Goal: Check status: Check status

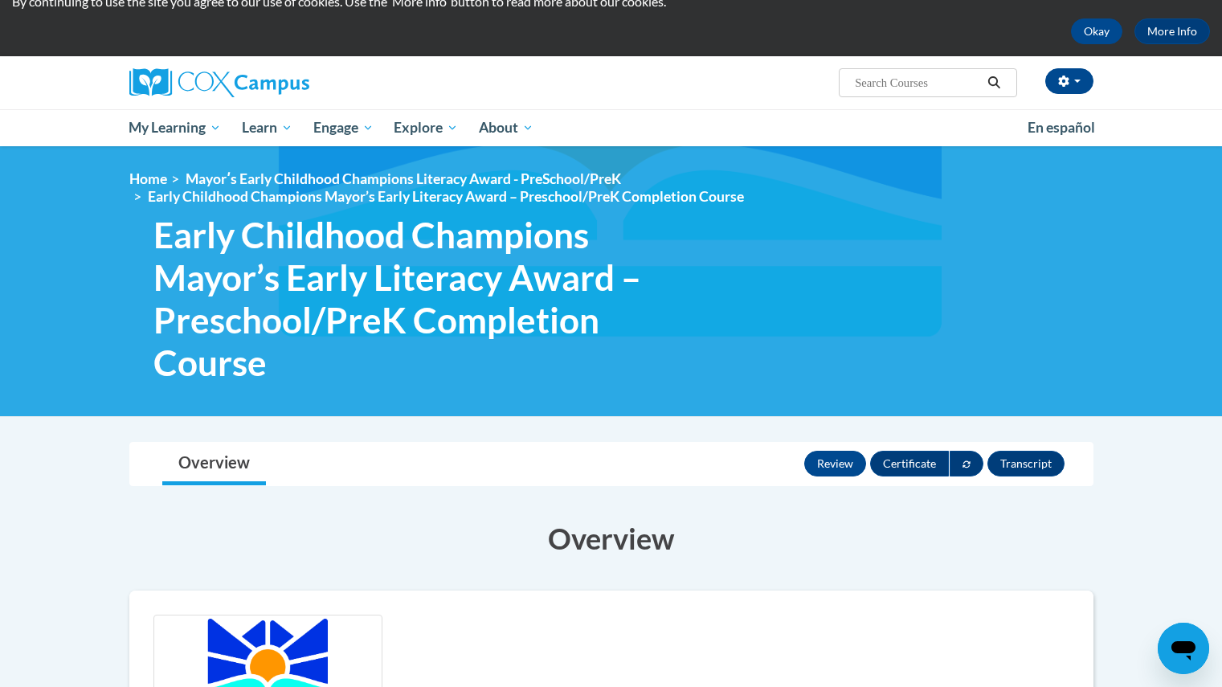
scroll to position [39, 0]
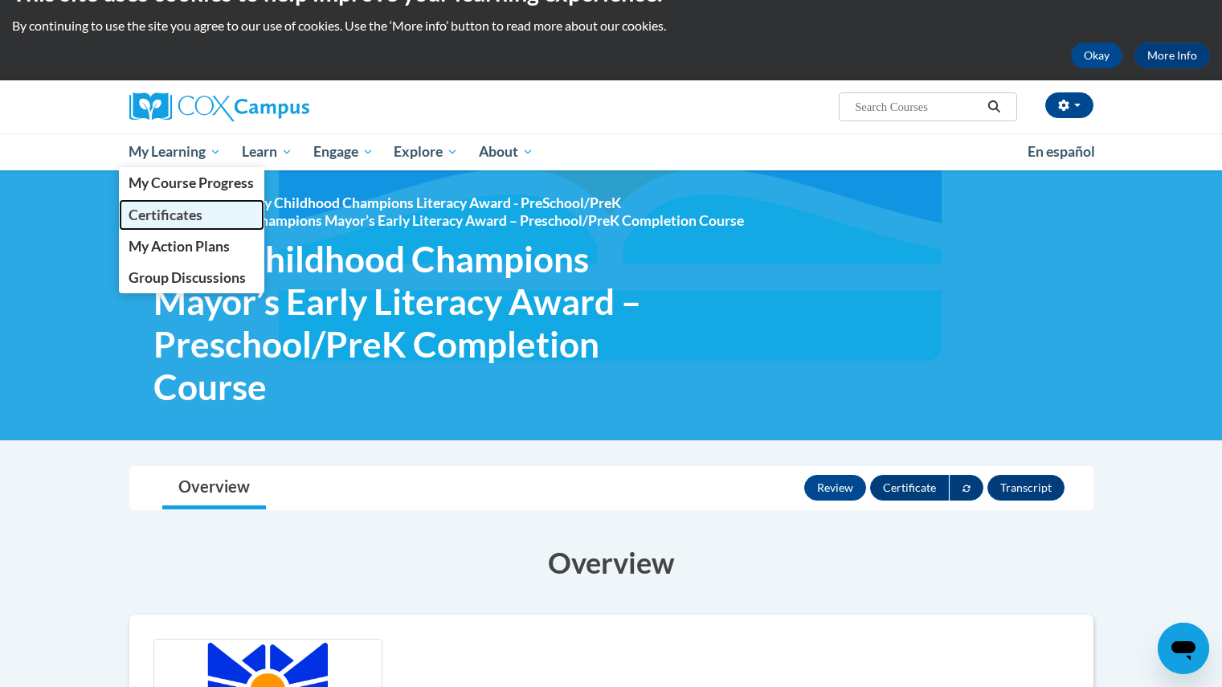
click at [202, 216] on span "Certificates" at bounding box center [166, 215] width 74 height 17
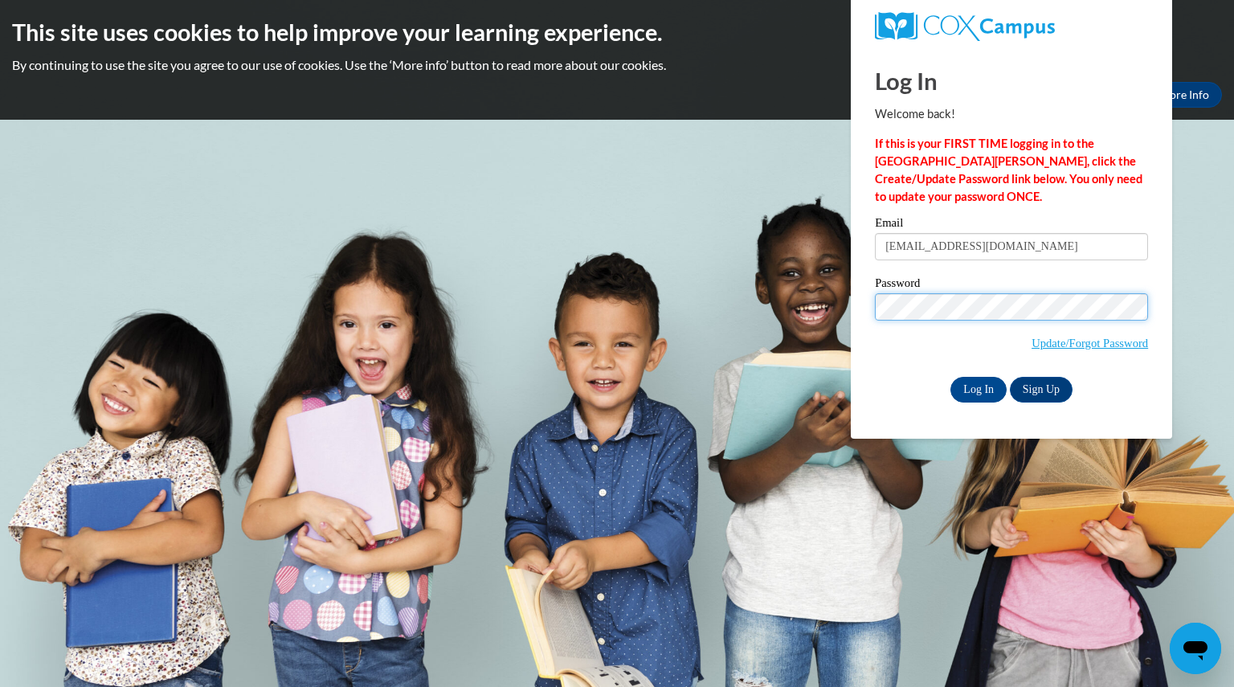
click at [951, 377] on input "Log In" at bounding box center [979, 390] width 56 height 26
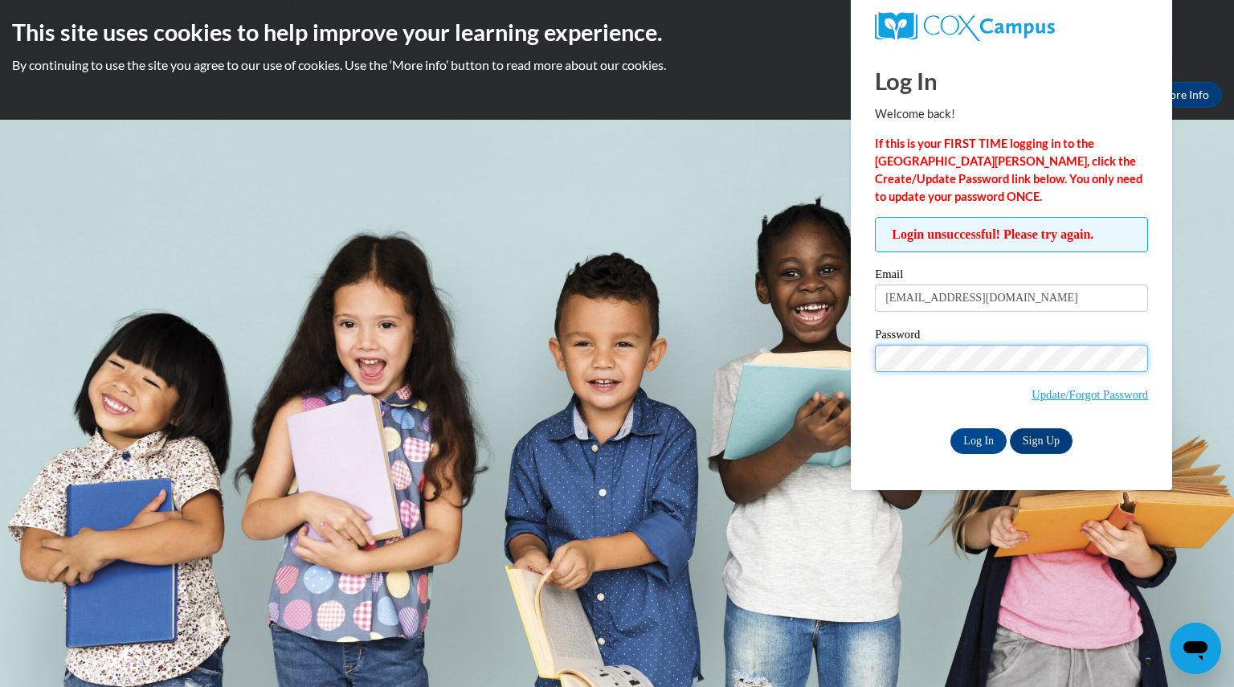
click at [951, 428] on input "Log In" at bounding box center [979, 441] width 56 height 26
click at [973, 441] on input "Log In" at bounding box center [979, 441] width 56 height 26
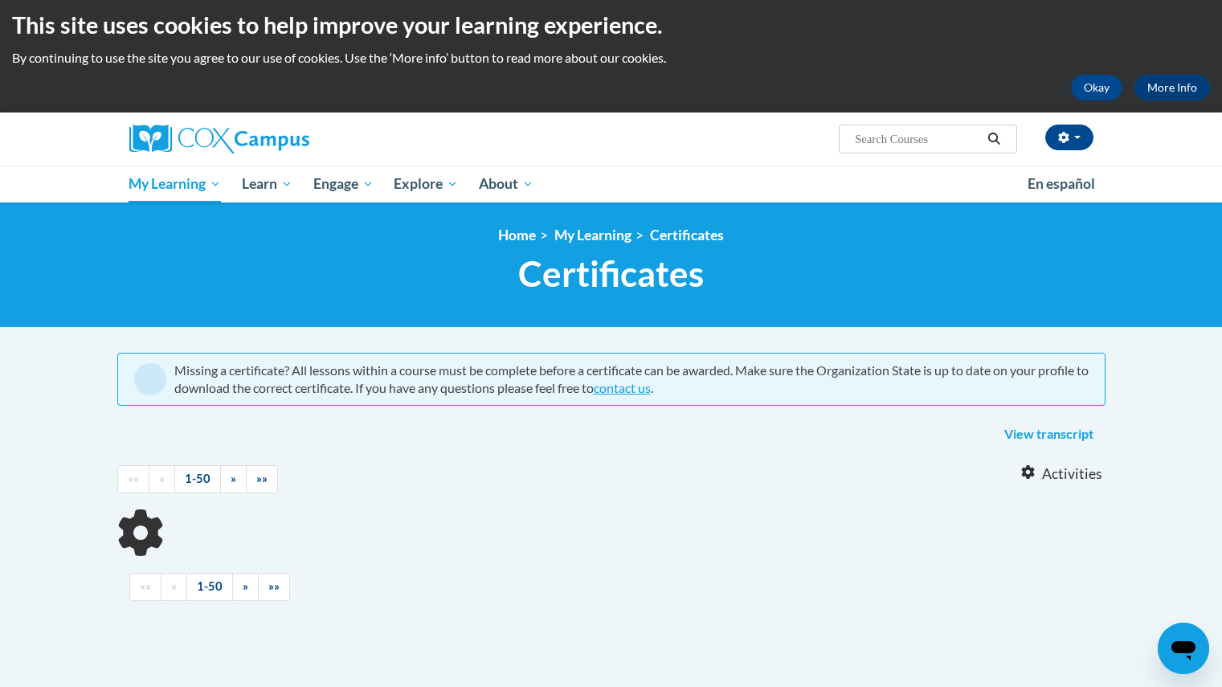
click at [1221, 262] on html "This site uses cookies to help improve your learning experience. By continuing …" at bounding box center [611, 336] width 1222 height 687
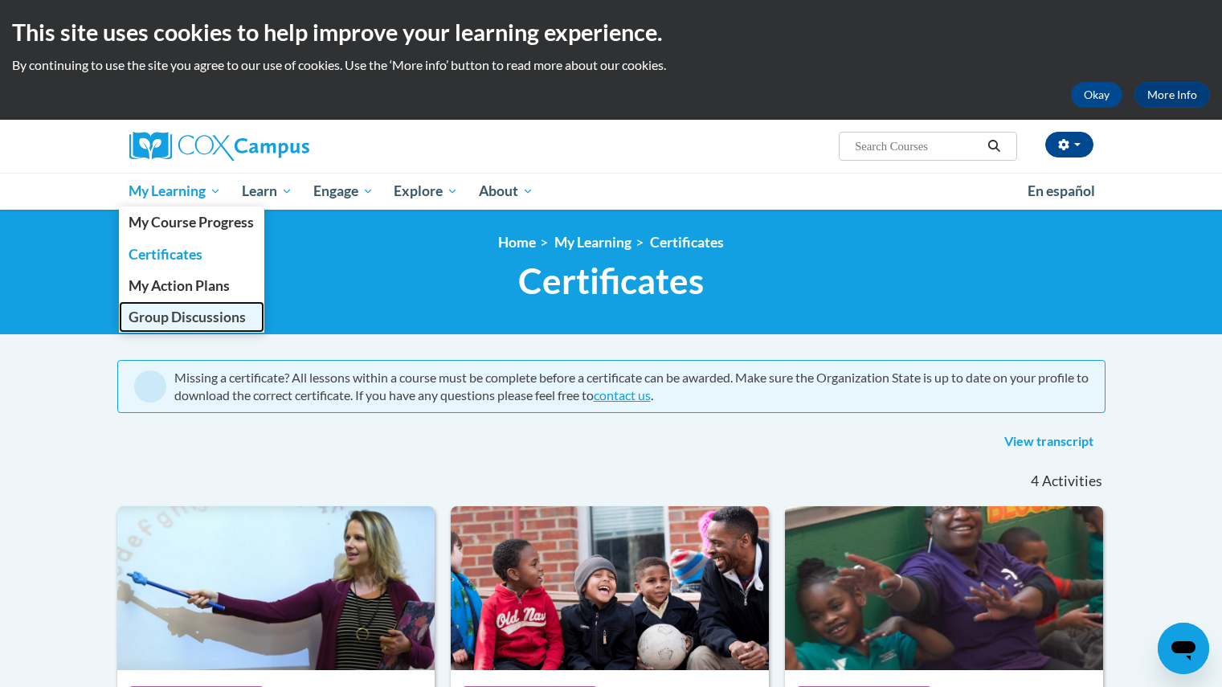
click at [214, 324] on span "Group Discussions" at bounding box center [187, 317] width 117 height 17
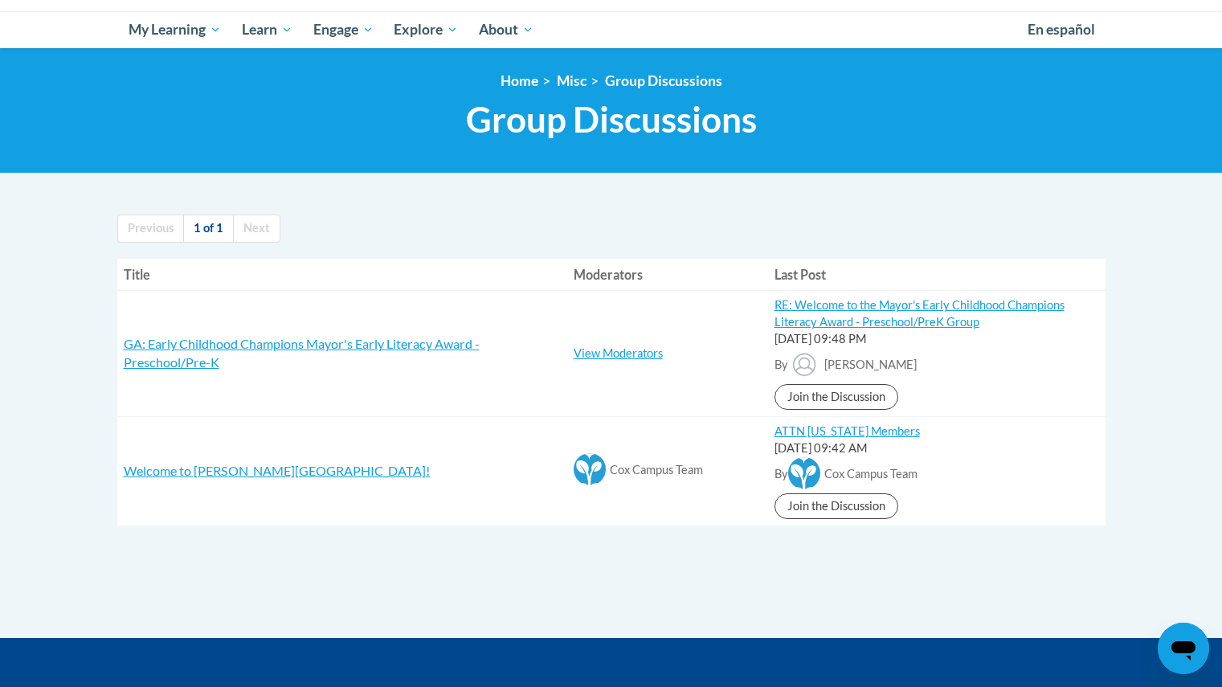
scroll to position [182, 0]
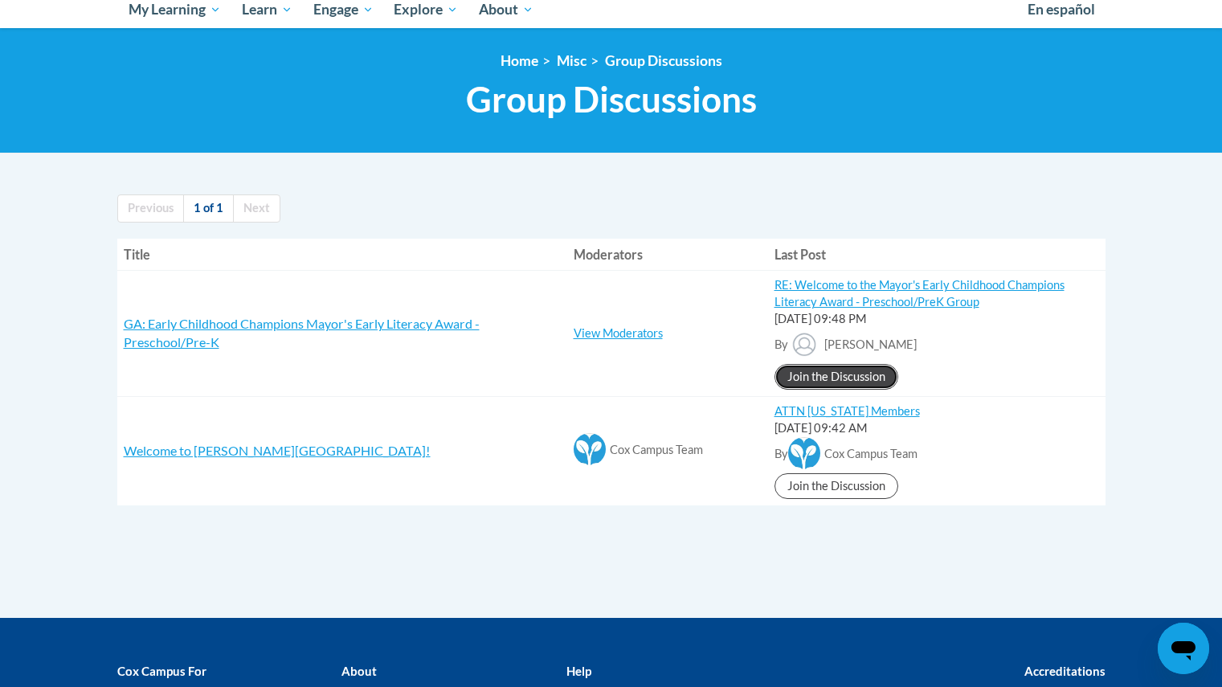
click at [861, 384] on link "Join the Discussion" at bounding box center [837, 377] width 124 height 26
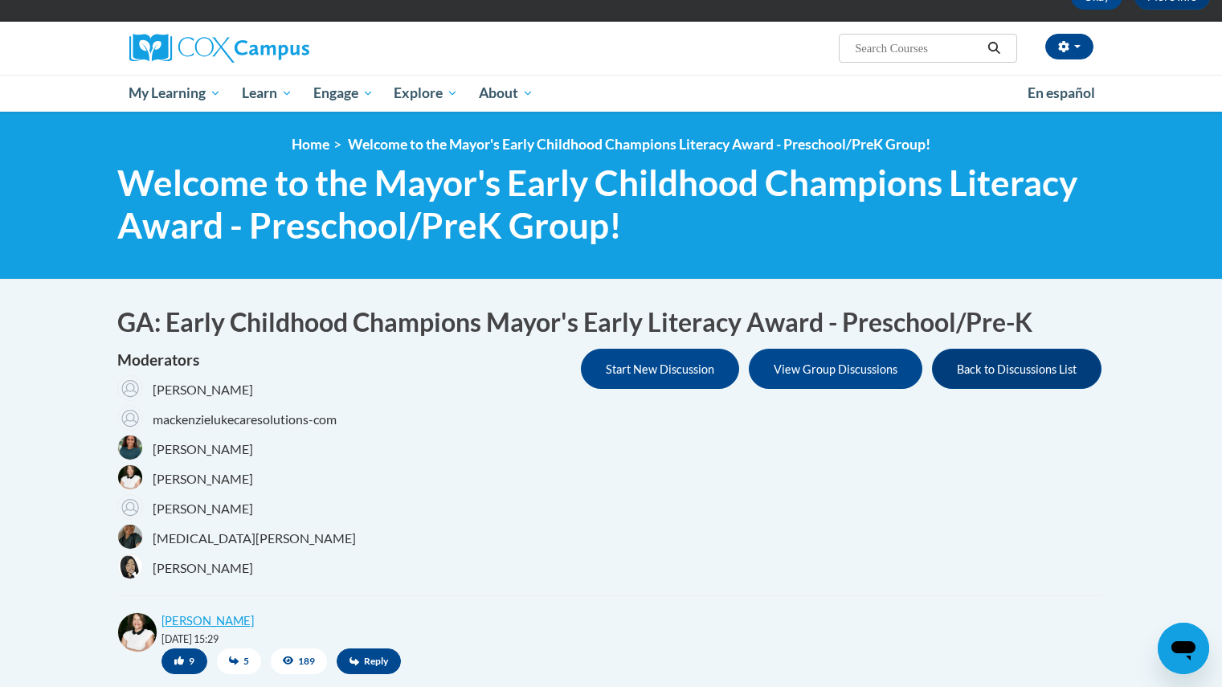
scroll to position [74, 0]
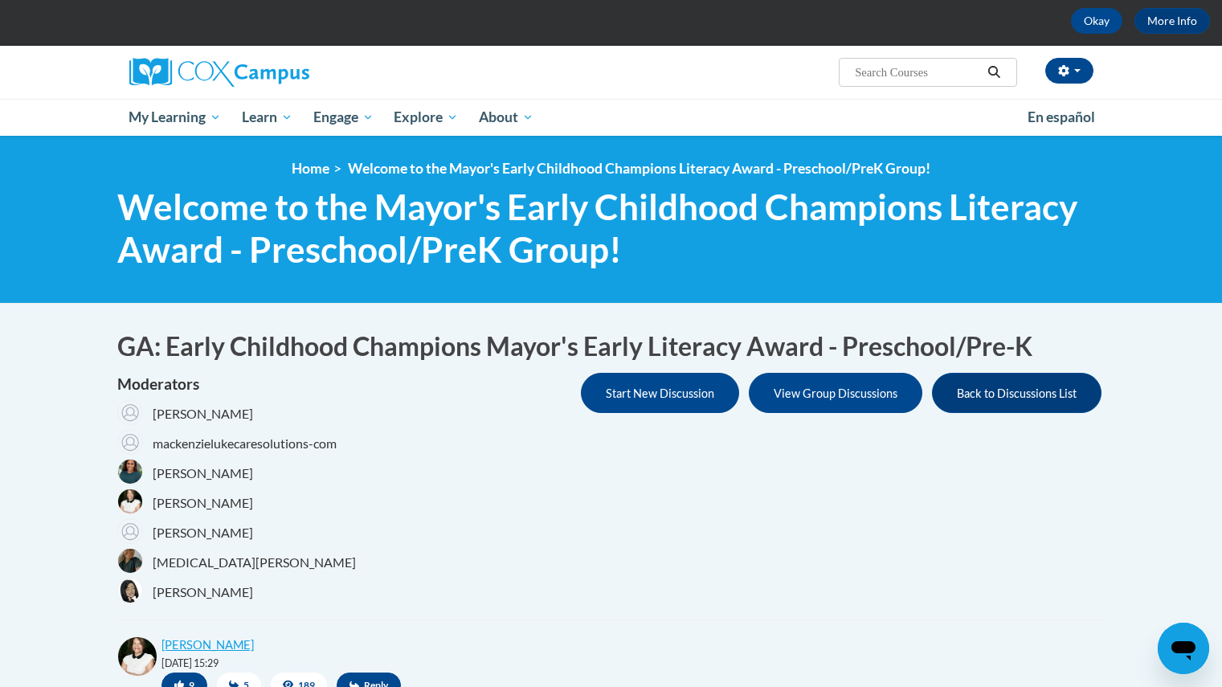
drag, startPoint x: 1234, startPoint y: 184, endPoint x: 1180, endPoint y: 198, distance: 55.8
click at [1180, 198] on html "This site uses cookies to help improve your learning experience. By continuing …" at bounding box center [611, 269] width 1222 height 687
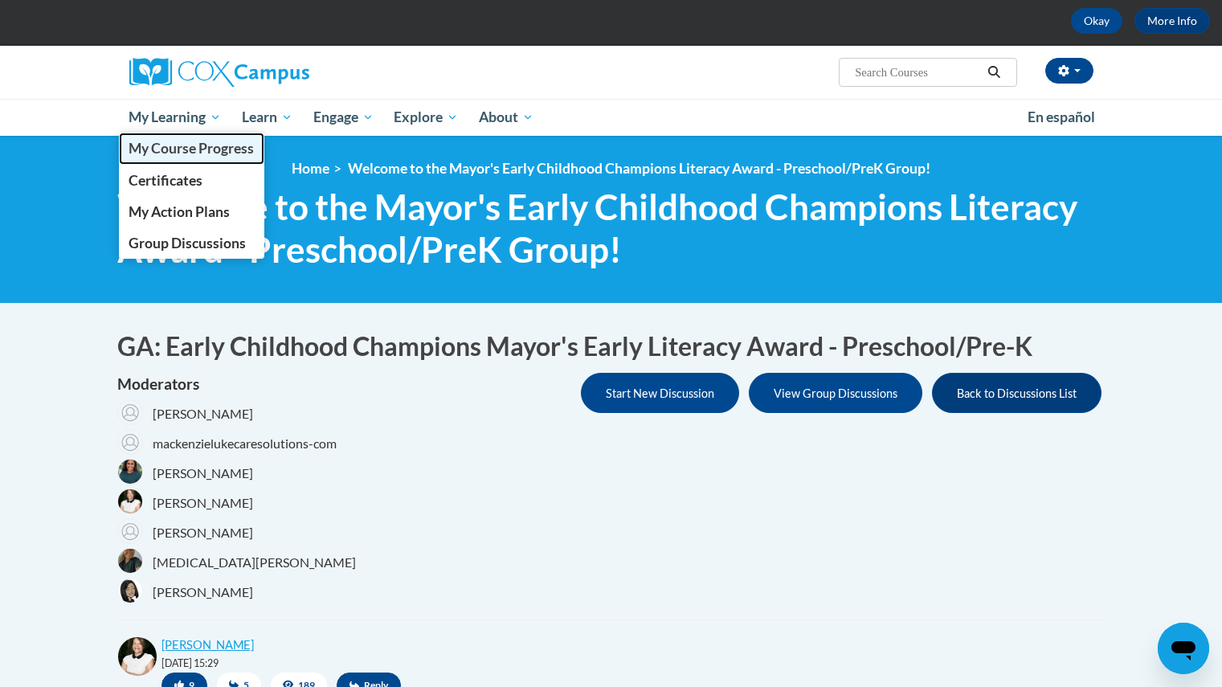
click at [172, 144] on span "My Course Progress" at bounding box center [191, 148] width 125 height 17
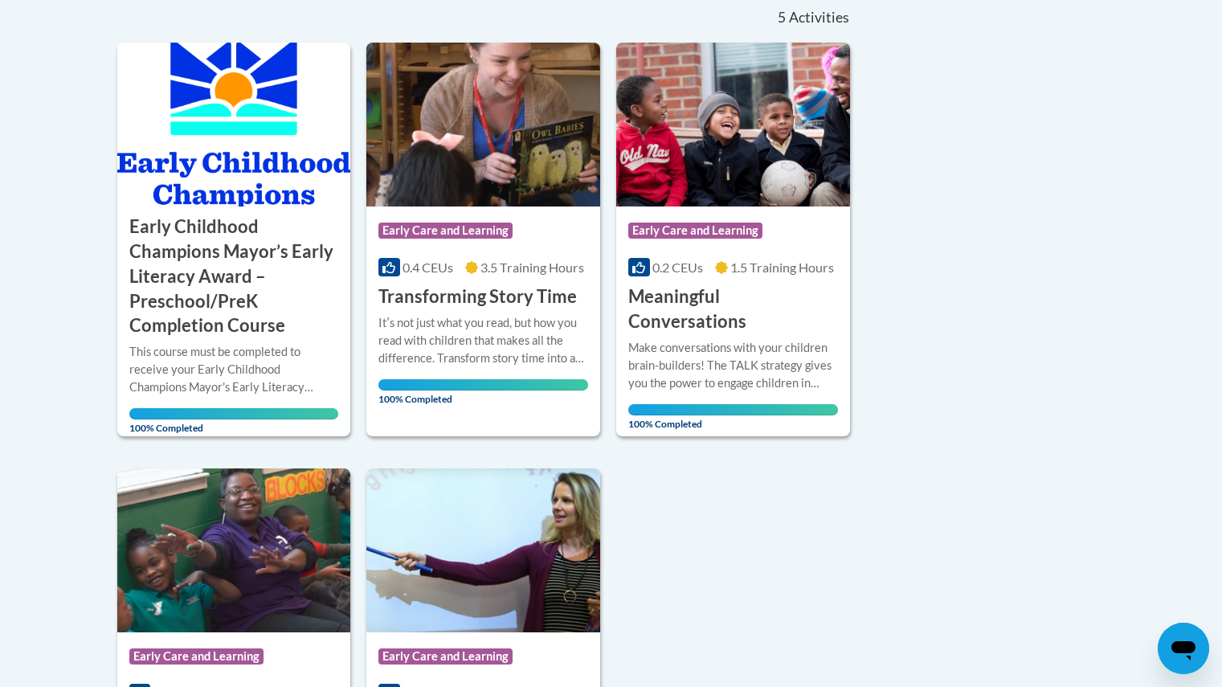
scroll to position [348, 0]
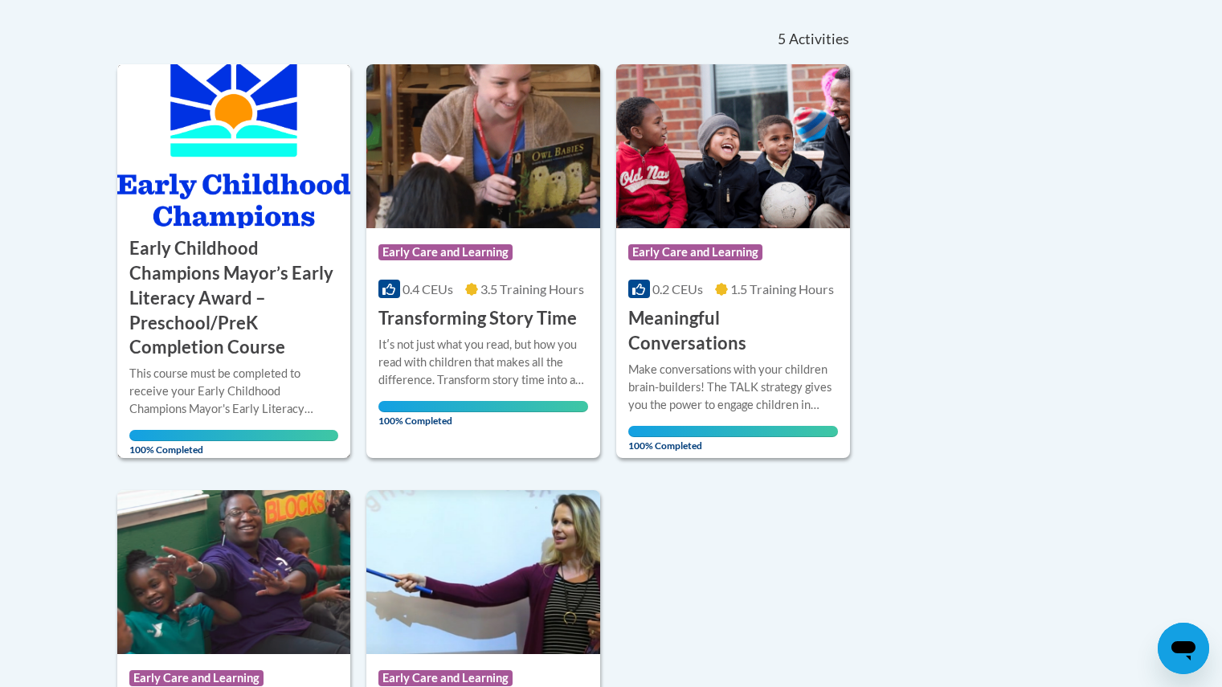
click at [229, 280] on h3 "Early Childhood Champions Mayor’s Early Literacy Award – Preschool/PreK Complet…" at bounding box center [234, 298] width 210 height 124
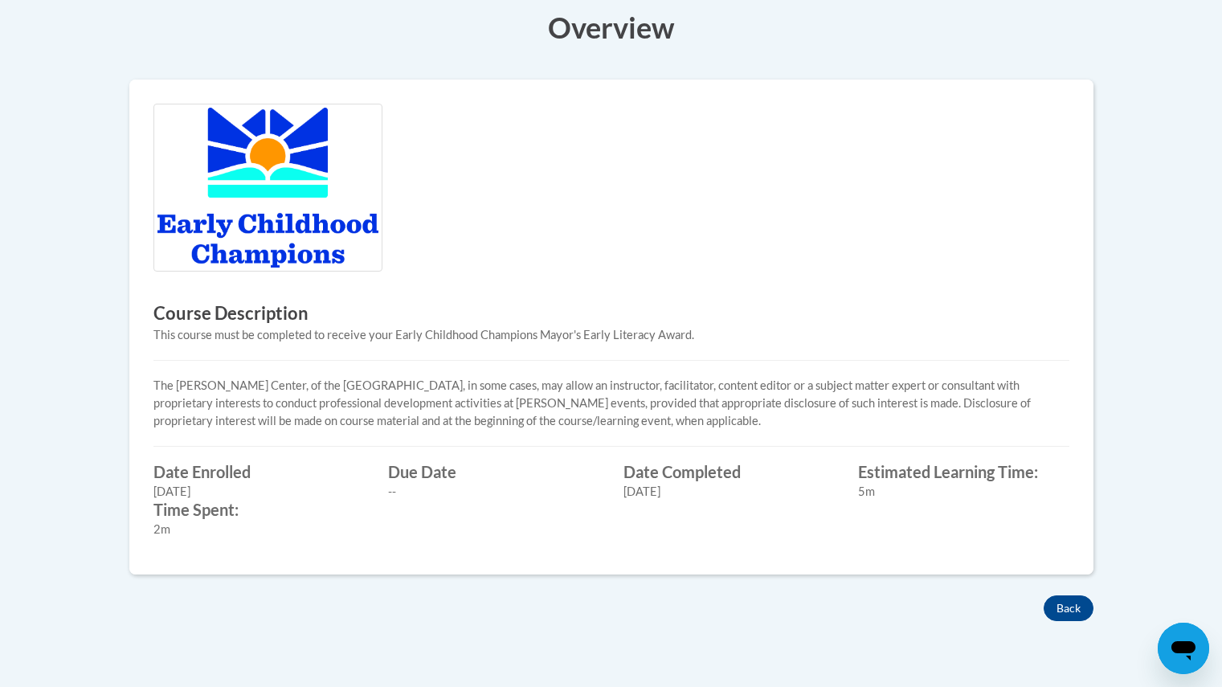
scroll to position [554, 0]
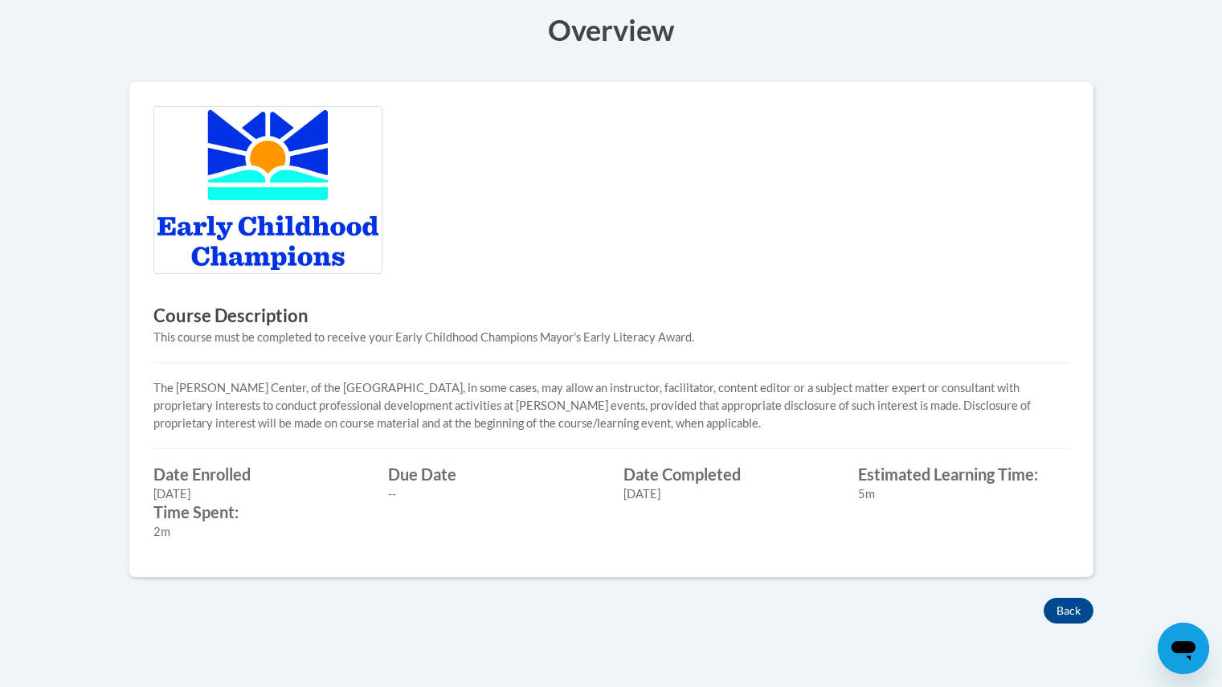
drag, startPoint x: 1234, startPoint y: 145, endPoint x: 1234, endPoint y: 383, distance: 237.1
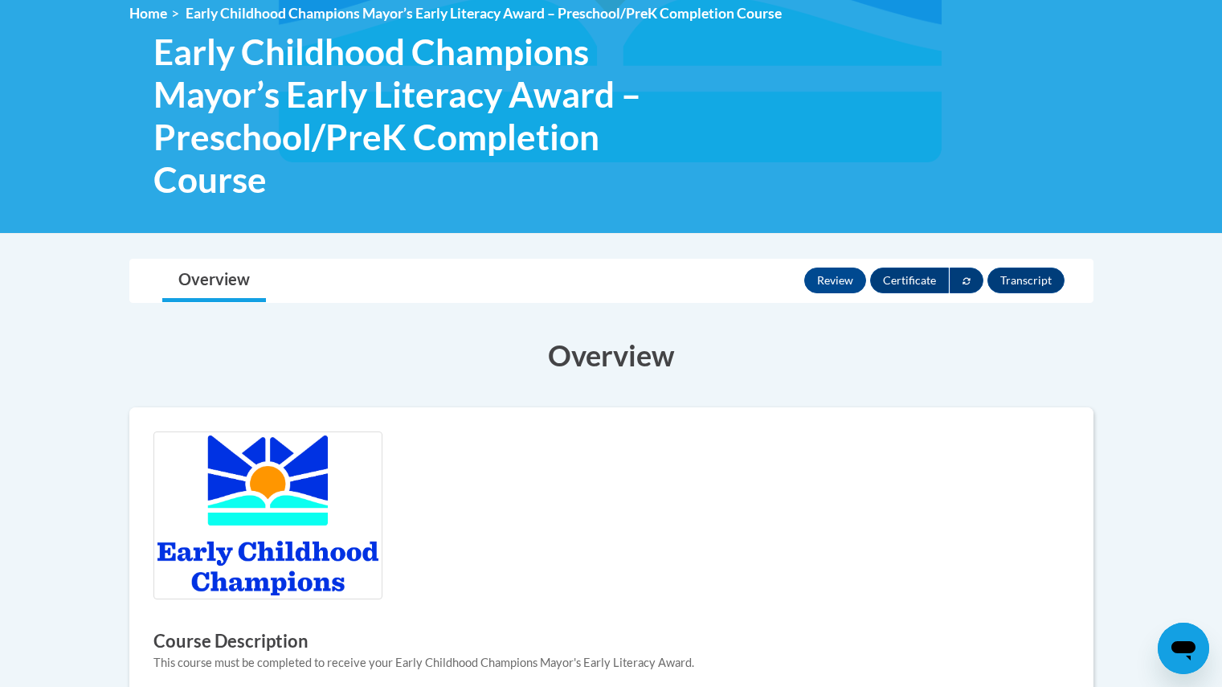
scroll to position [0, 0]
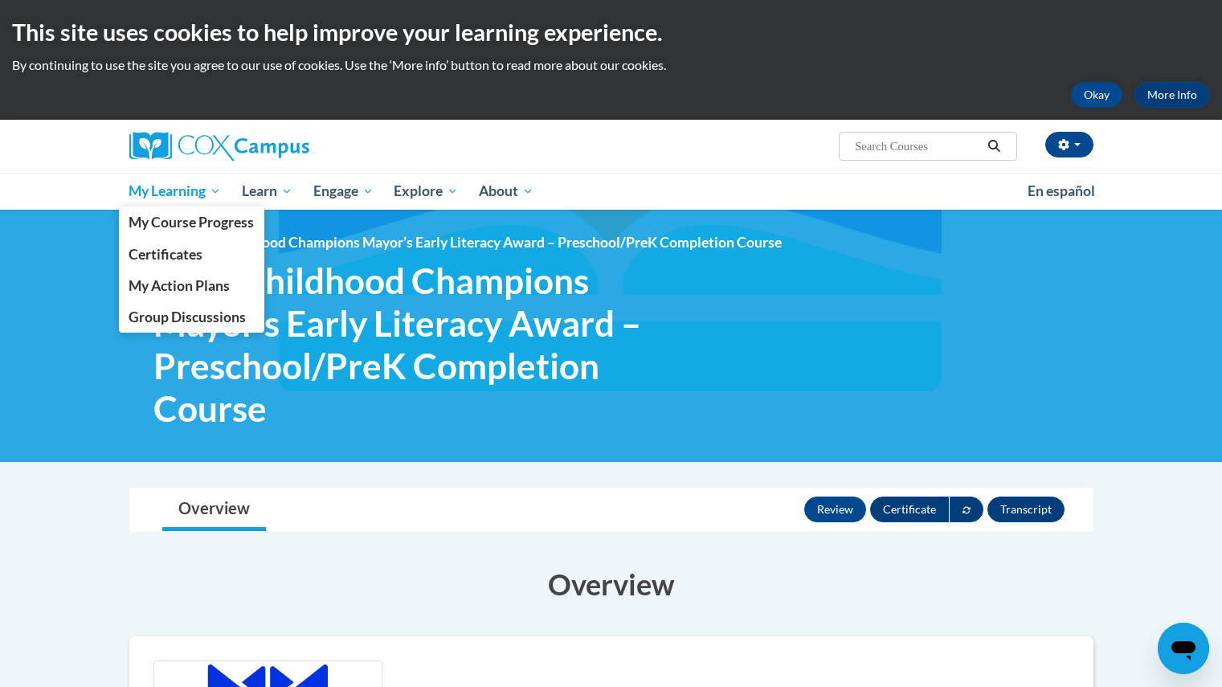
click at [195, 193] on span "My Learning" at bounding box center [175, 191] width 92 height 19
click at [189, 237] on link "My Course Progress" at bounding box center [192, 222] width 146 height 31
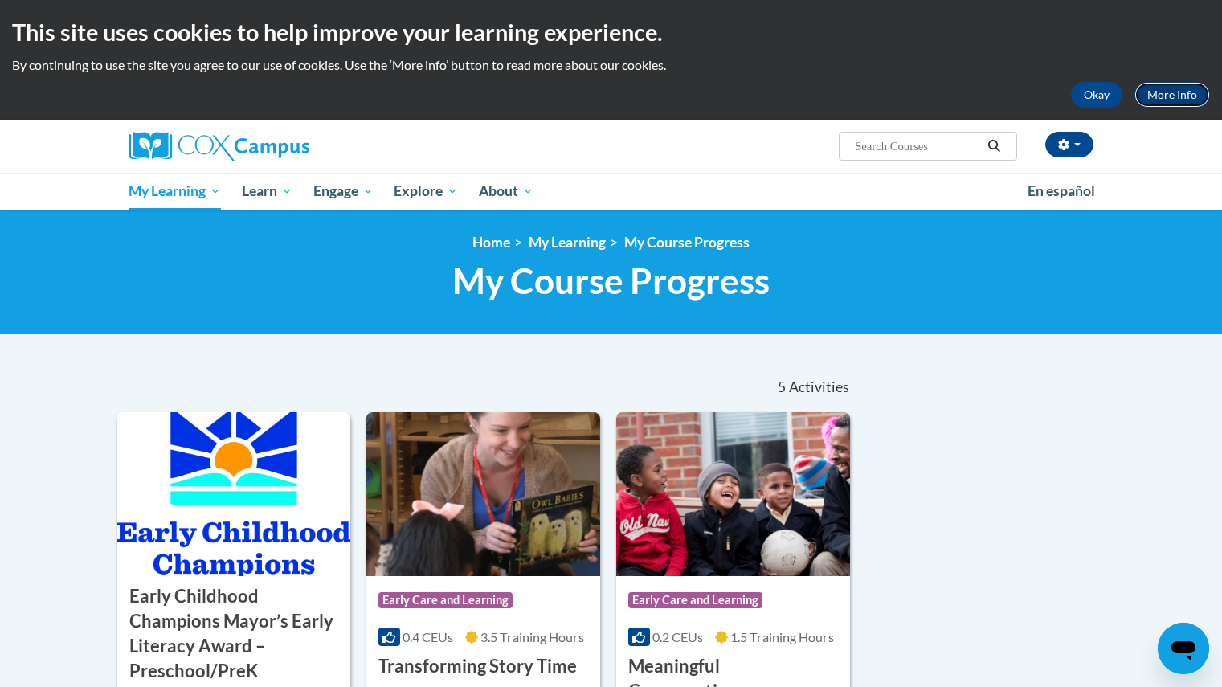
click at [1180, 92] on link "More Info" at bounding box center [1173, 95] width 76 height 26
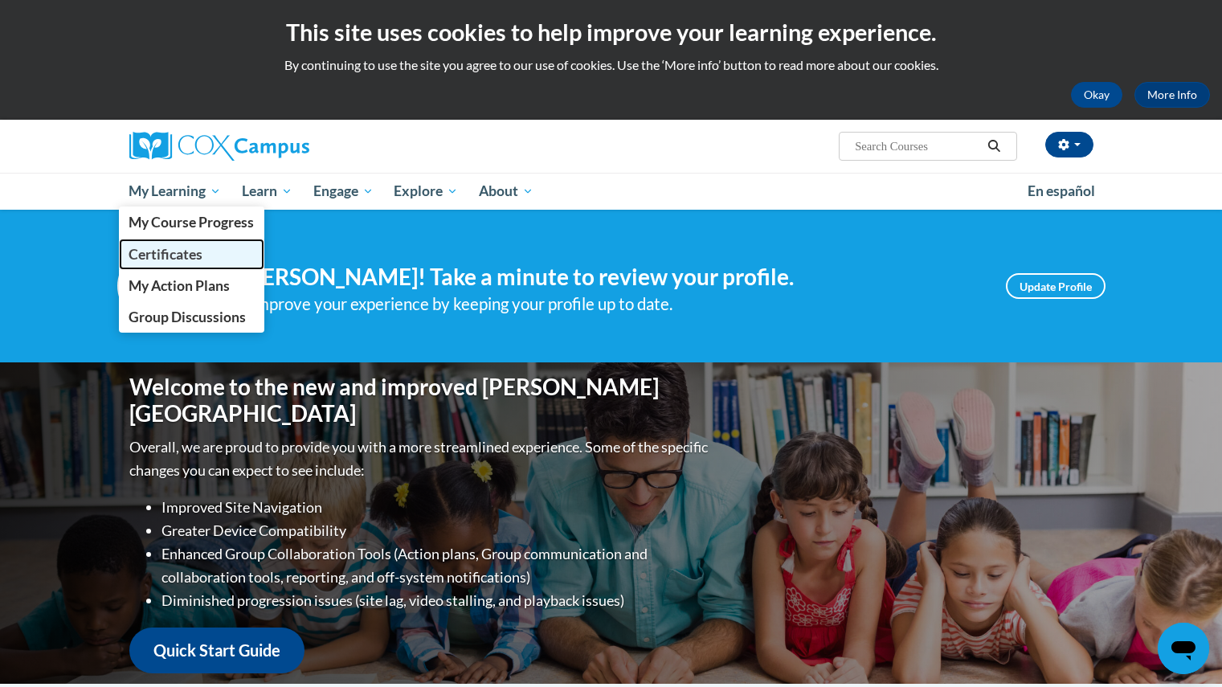
click at [189, 259] on span "Certificates" at bounding box center [166, 254] width 74 height 17
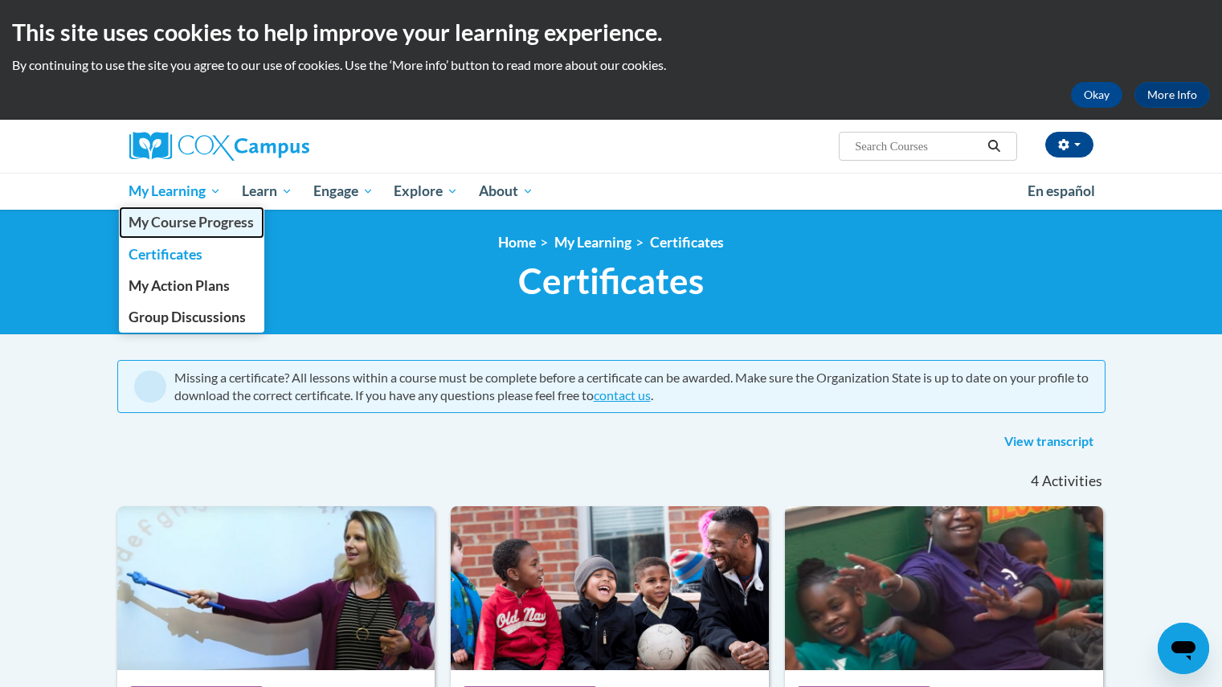
click at [173, 215] on span "My Course Progress" at bounding box center [191, 222] width 125 height 17
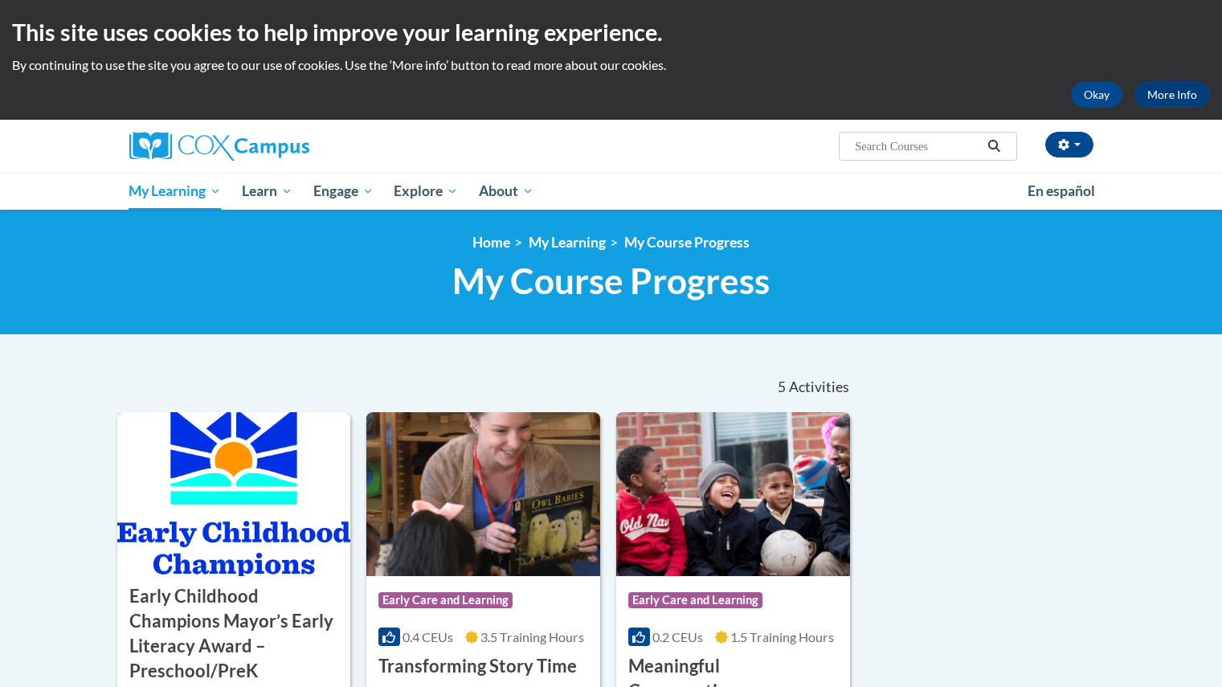
drag, startPoint x: 310, startPoint y: 457, endPoint x: 216, endPoint y: 604, distance: 174.5
click at [216, 604] on h3 "Early Childhood Champions Mayor’s Early Literacy Award – Preschool/PreK Complet…" at bounding box center [234, 646] width 210 height 124
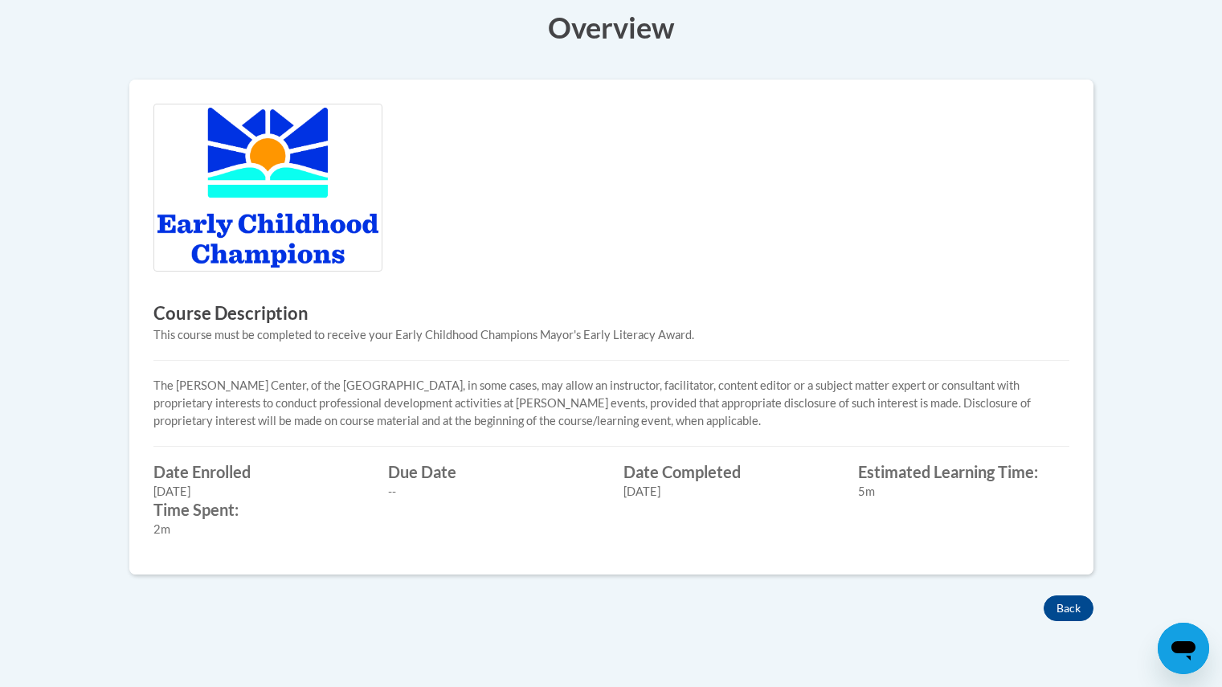
scroll to position [564, 0]
